Goal: Browse casually

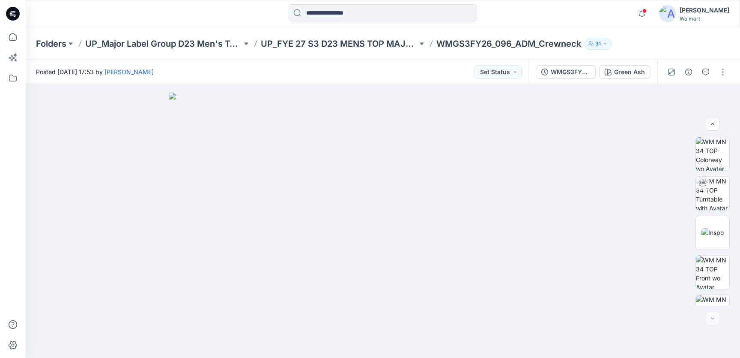
scroll to position [141, 0]
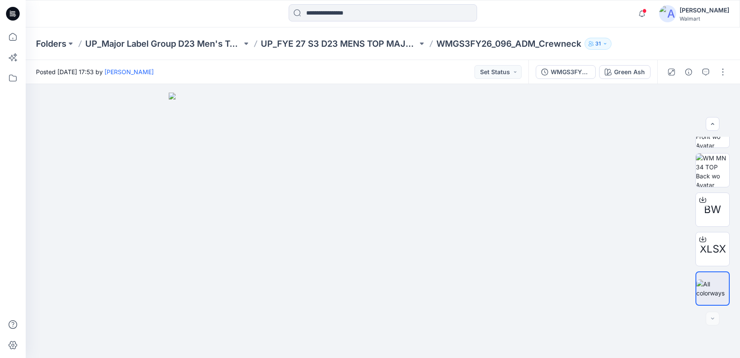
click at [15, 10] on icon at bounding box center [13, 14] width 14 height 14
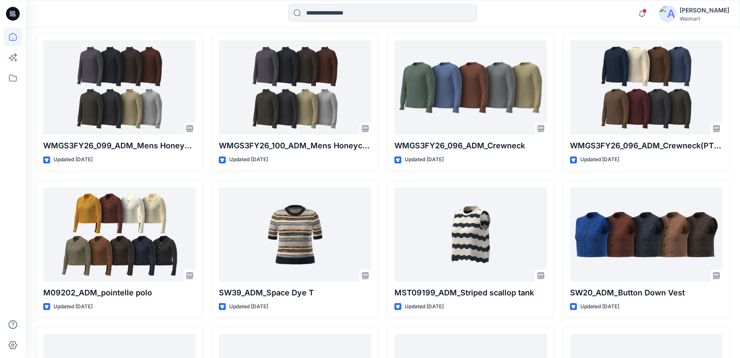
scroll to position [380, 0]
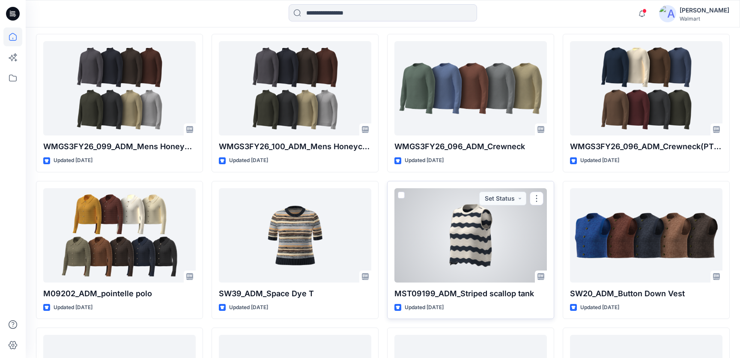
click at [477, 249] on div at bounding box center [471, 235] width 152 height 94
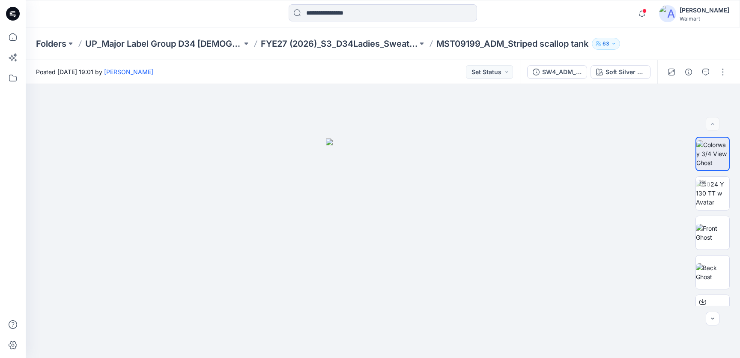
click at [17, 12] on icon at bounding box center [13, 14] width 14 height 14
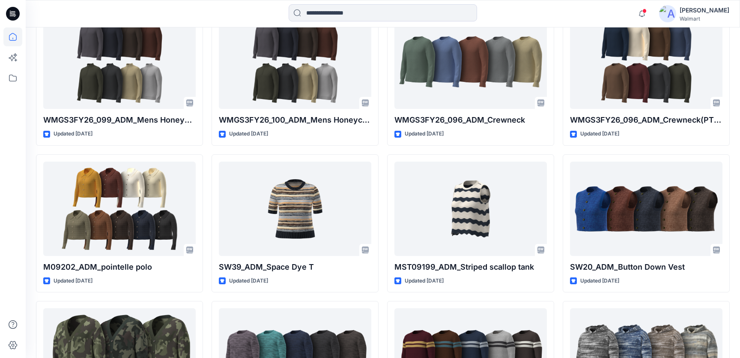
scroll to position [400, 0]
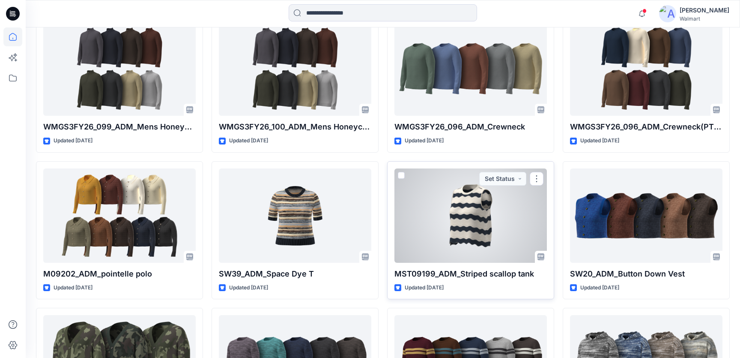
click at [423, 233] on div at bounding box center [471, 215] width 152 height 94
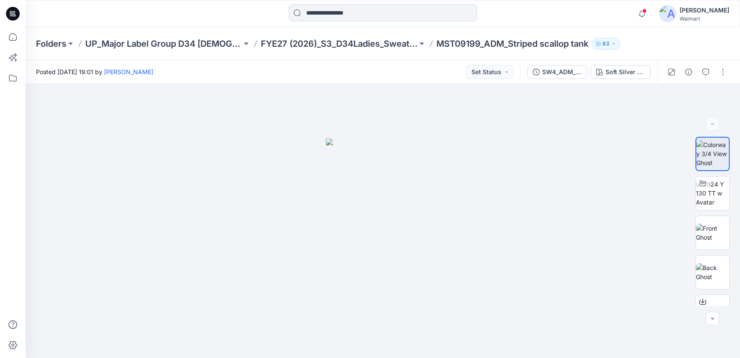
click at [13, 9] on icon at bounding box center [13, 14] width 14 height 14
